Goal: Find specific page/section: Find specific page/section

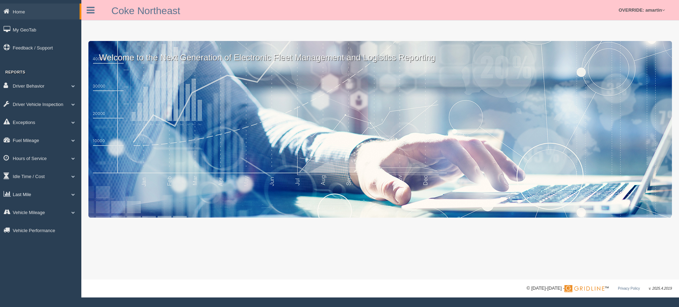
click at [31, 192] on link "Last Mile" at bounding box center [40, 194] width 81 height 16
click at [31, 209] on link "Planned Vs Actual" at bounding box center [46, 210] width 67 height 13
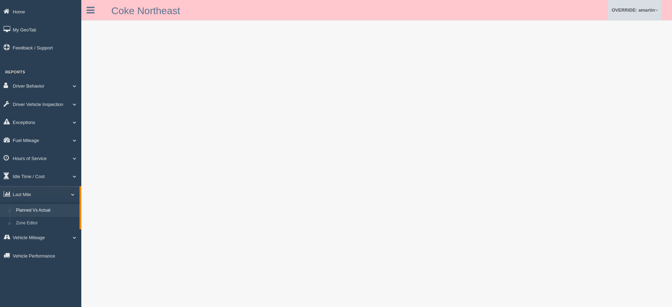
click at [647, 10] on link "OVERRIDE: amartin" at bounding box center [634, 10] width 53 height 20
click at [609, 39] on link "Log Off" at bounding box center [622, 42] width 77 height 14
